Goal: Information Seeking & Learning: Learn about a topic

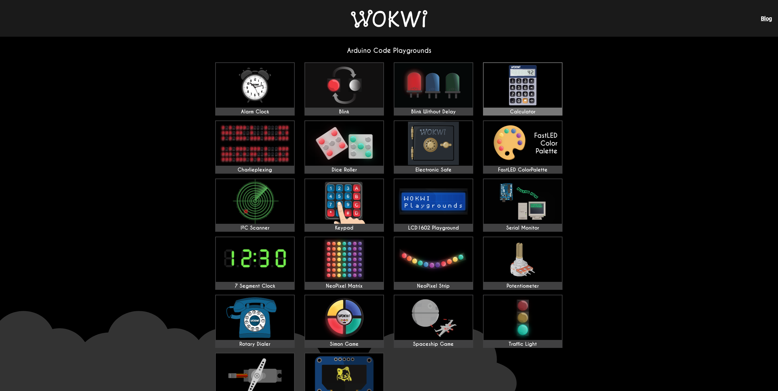
click at [518, 88] on img at bounding box center [523, 85] width 78 height 45
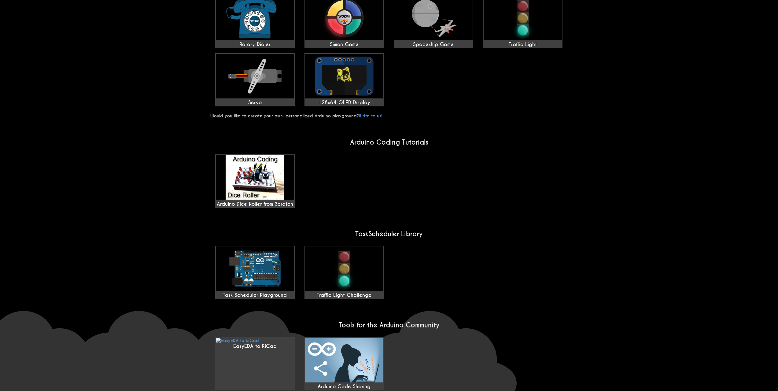
scroll to position [306, 0]
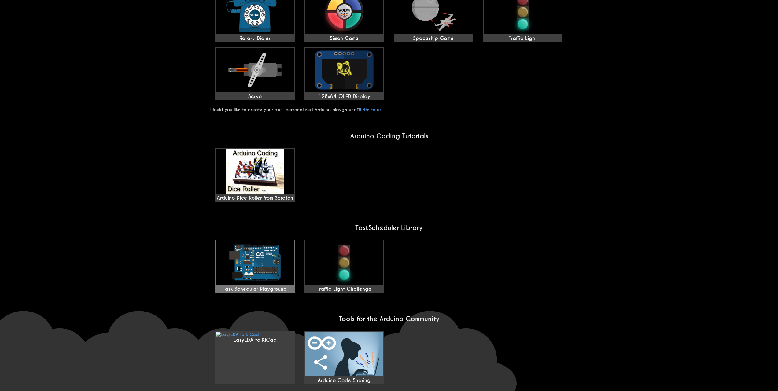
click at [261, 270] on img at bounding box center [255, 262] width 78 height 45
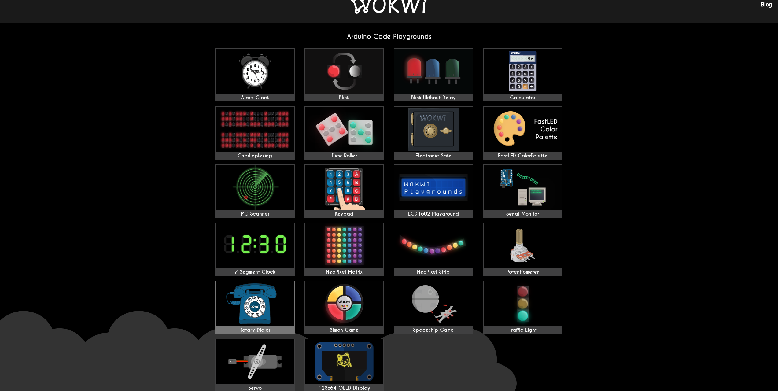
scroll to position [0, 0]
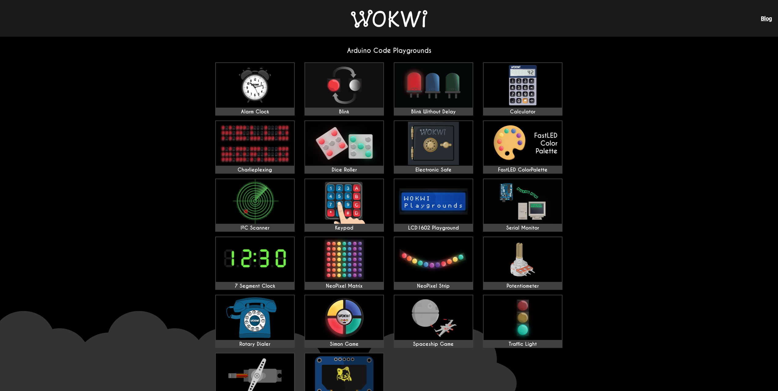
click at [764, 18] on link "Blog" at bounding box center [766, 18] width 11 height 6
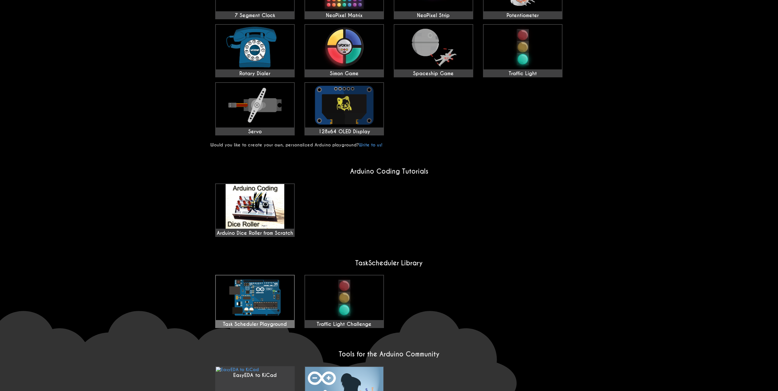
scroll to position [281, 0]
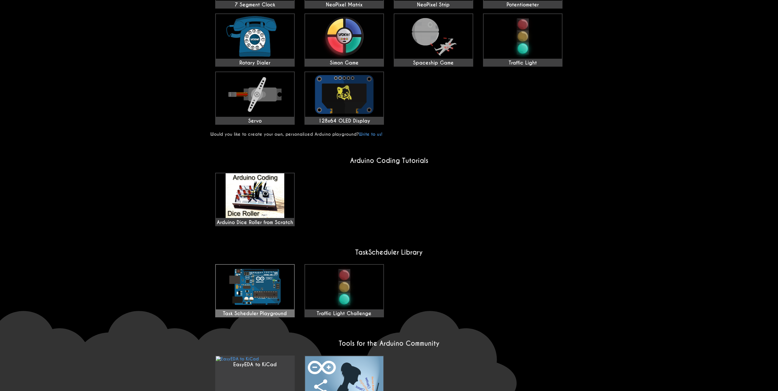
click at [270, 293] on img at bounding box center [255, 287] width 78 height 45
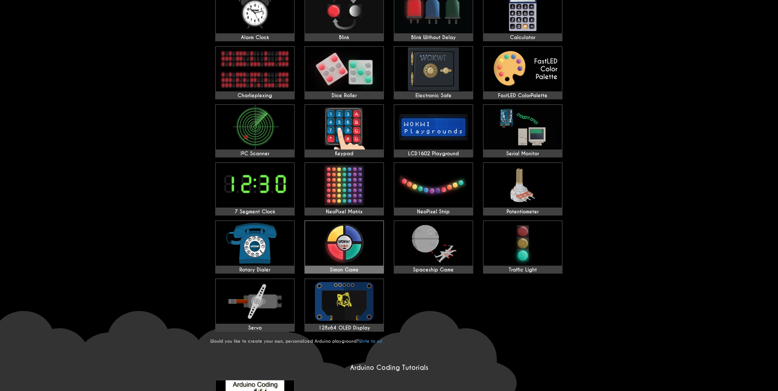
scroll to position [67, 0]
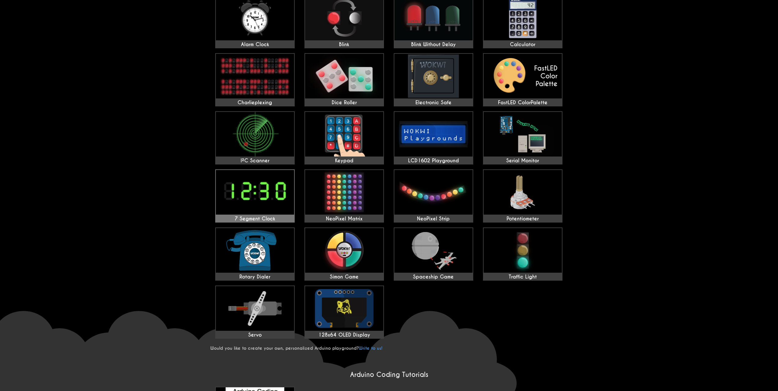
click at [265, 174] on img at bounding box center [255, 192] width 78 height 45
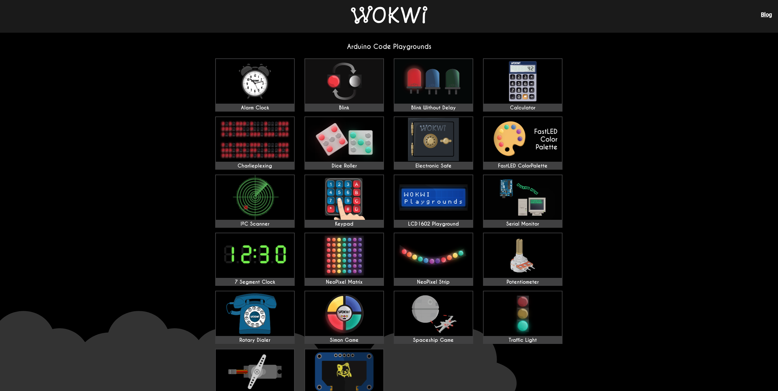
scroll to position [0, 0]
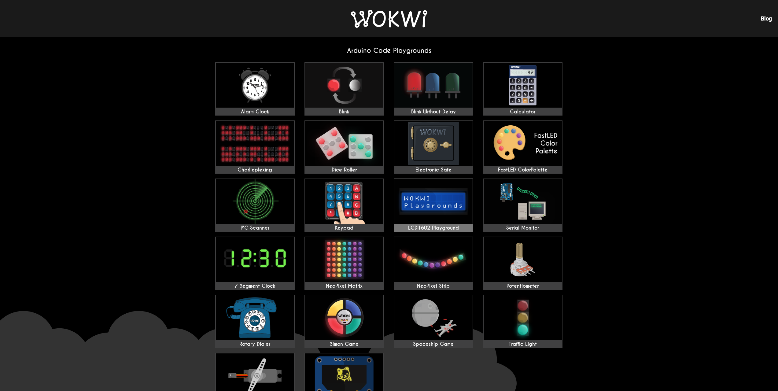
click at [437, 196] on img at bounding box center [433, 201] width 78 height 45
click at [327, 197] on img at bounding box center [344, 201] width 78 height 45
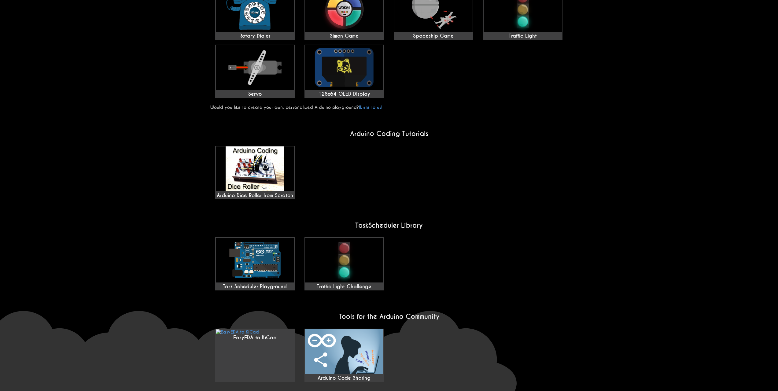
scroll to position [309, 0]
click at [371, 329] on img at bounding box center [344, 351] width 78 height 45
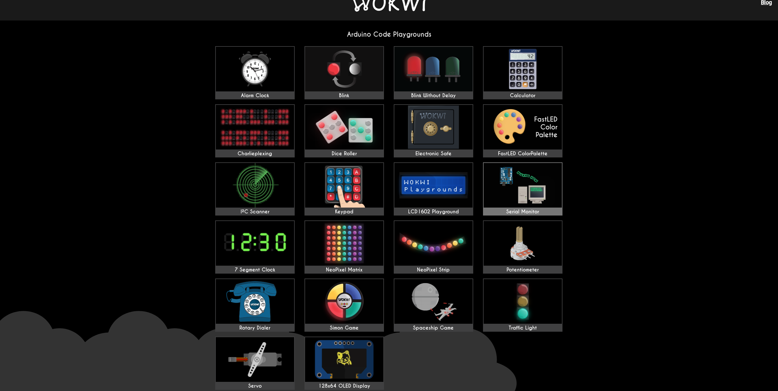
scroll to position [0, 0]
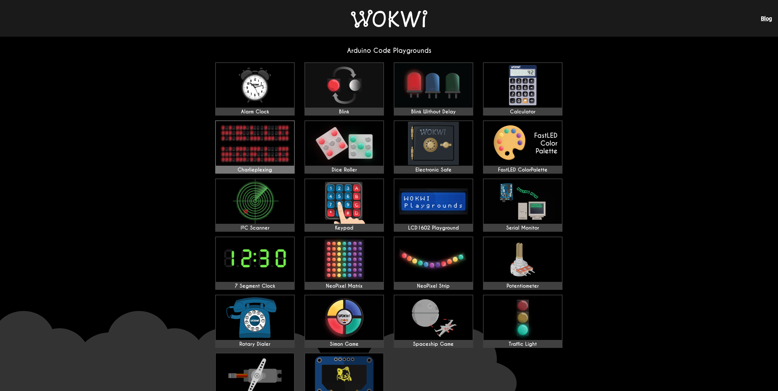
click at [273, 160] on img at bounding box center [255, 143] width 78 height 45
click at [442, 147] on img at bounding box center [433, 143] width 78 height 45
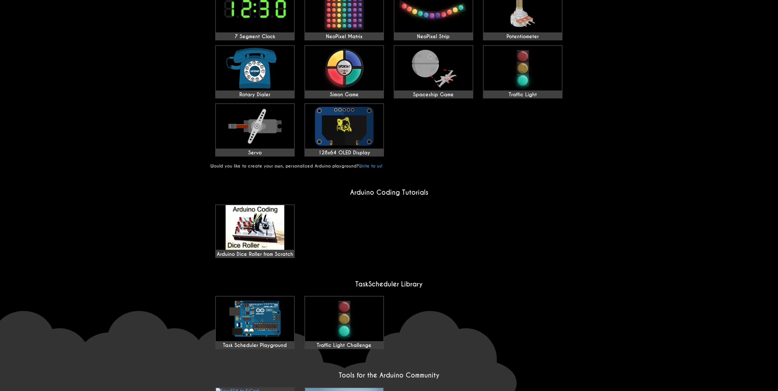
scroll to position [248, 0]
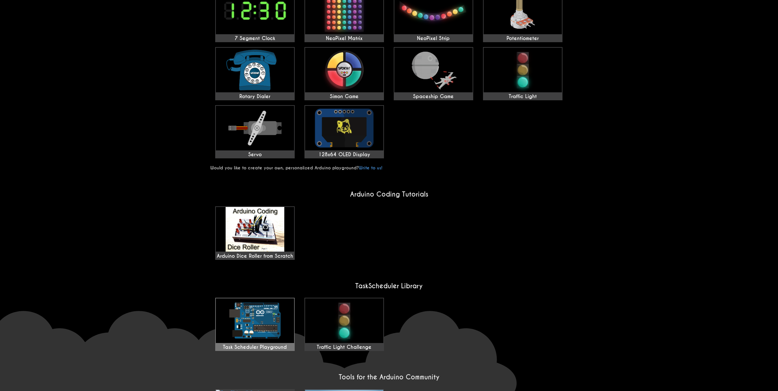
click at [263, 298] on img at bounding box center [255, 320] width 78 height 45
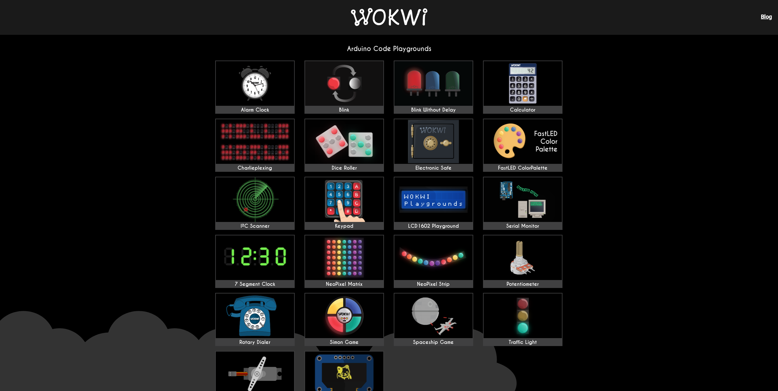
scroll to position [0, 0]
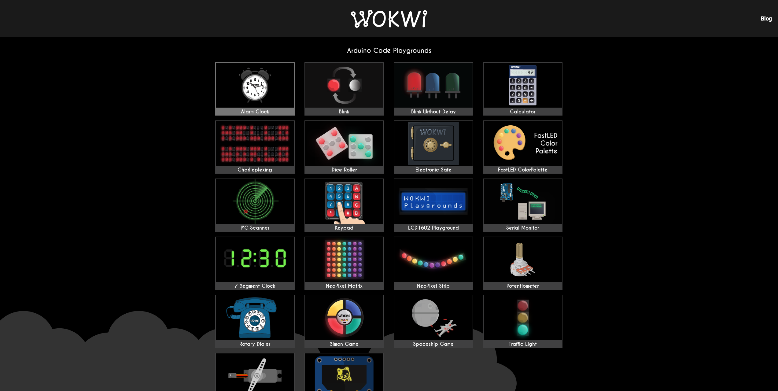
click at [273, 96] on img at bounding box center [255, 85] width 78 height 45
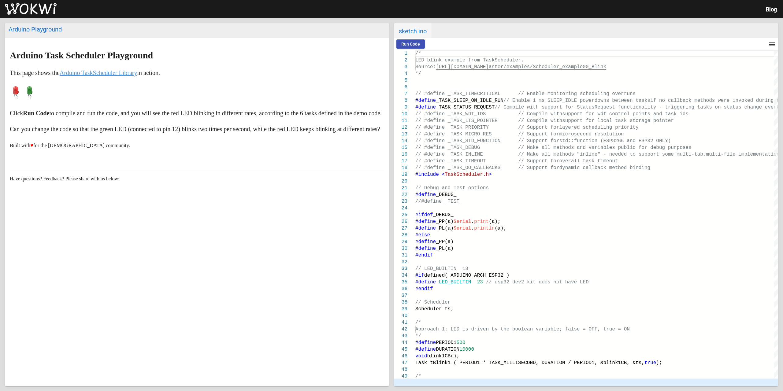
drag, startPoint x: 195, startPoint y: 188, endPoint x: 197, endPoint y: 185, distance: 3.5
click at [197, 185] on article "Arduino Task Scheduler Playground This page shows the Arduino TaskScheduler Lib…" at bounding box center [197, 137] width 384 height 199
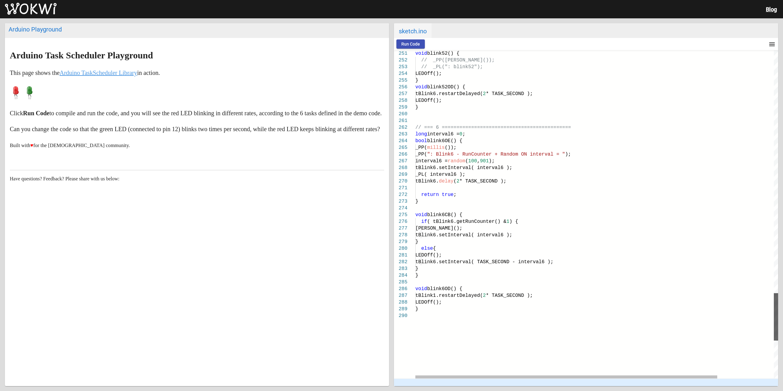
drag, startPoint x: 775, startPoint y: 161, endPoint x: 782, endPoint y: 318, distance: 157.0
click at [782, 318] on div "Arduino Playground Arduino Task Scheduler Playground This page shows the Arduin…" at bounding box center [391, 204] width 783 height 373
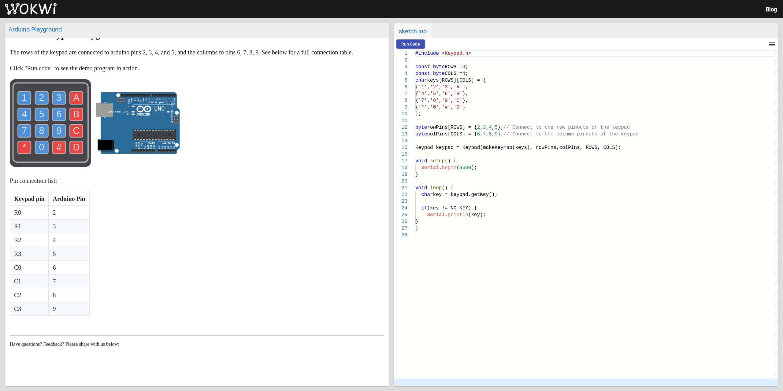
scroll to position [47, 0]
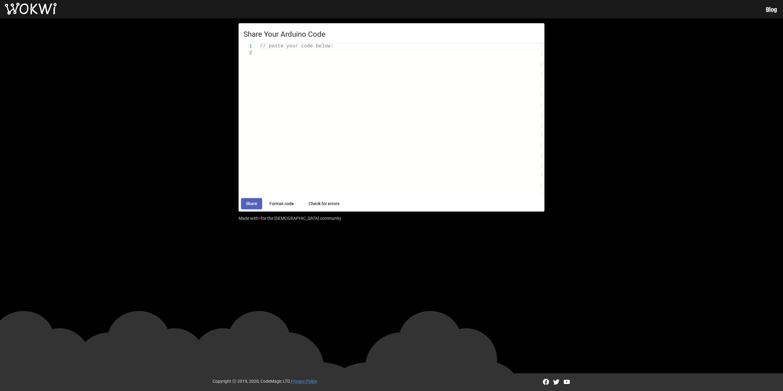
click at [255, 203] on span "Share" at bounding box center [251, 203] width 11 height 5
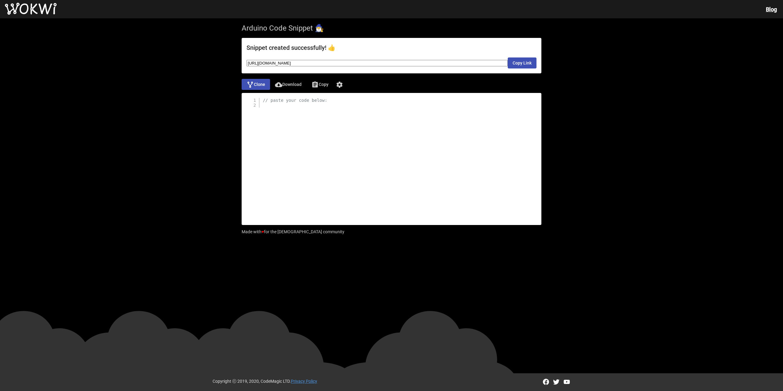
drag, startPoint x: 373, startPoint y: 127, endPoint x: 332, endPoint y: 150, distance: 46.6
click at [333, 150] on div "// paste your code below:" at bounding box center [391, 159] width 290 height 122
click at [270, 101] on span "// paste your code below:" at bounding box center [295, 100] width 65 height 5
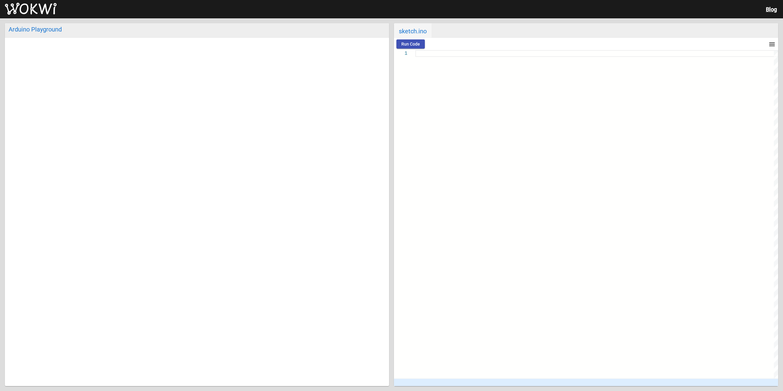
type textarea "/** Arduino Digital Alarm Clock Copyright (C) 2020, [PERSON_NAME]. Released und…"
